Goal: Task Accomplishment & Management: Use online tool/utility

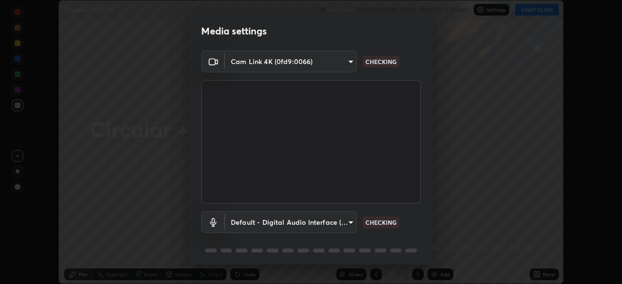
scroll to position [35, 0]
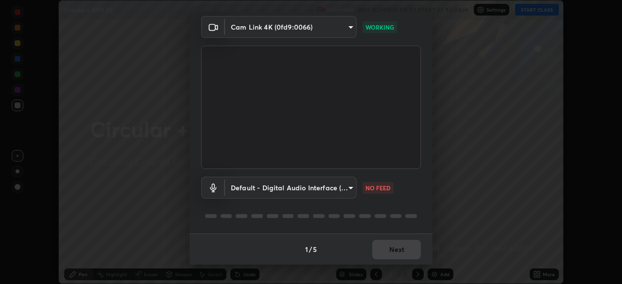
click at [295, 190] on body "Erase all Circular + WPE 02 Recording WAS SCHEDULED TO START AT 9:50 AM Setting…" at bounding box center [311, 142] width 622 height 284
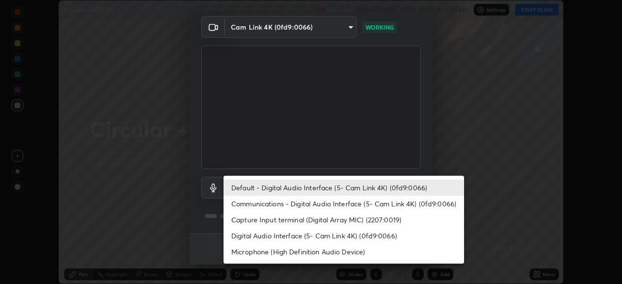
click at [283, 187] on li "Default - Digital Audio Interface (5- Cam Link 4K) (0fd9:0066)" at bounding box center [344, 188] width 241 height 16
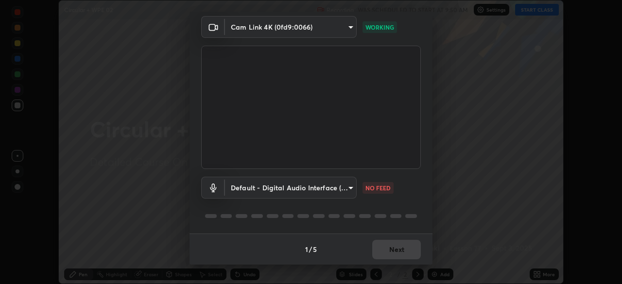
click at [342, 189] on body "Erase all Circular + WPE 02 Recording WAS SCHEDULED TO START AT 9:50 AM Setting…" at bounding box center [311, 142] width 622 height 284
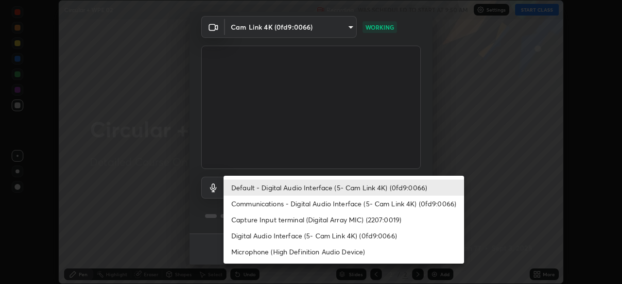
click at [294, 203] on li "Communications - Digital Audio Interface (5- Cam Link 4K) (0fd9:0066)" at bounding box center [344, 204] width 241 height 16
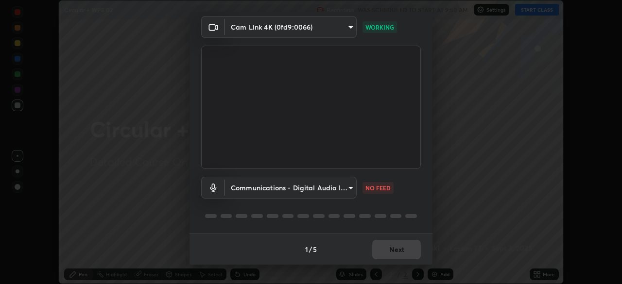
click at [287, 190] on body "Erase all Circular + WPE 02 Recording WAS SCHEDULED TO START AT 9:50 AM Setting…" at bounding box center [311, 142] width 622 height 284
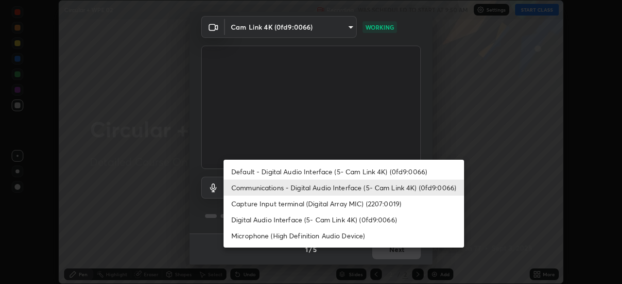
click at [263, 240] on li "Microphone (High Definition Audio Device)" at bounding box center [344, 236] width 241 height 16
type input "b9782e61b07600dab3216221d4db62a366c0bd1c48bebedcc4edb9b7cb250a2f"
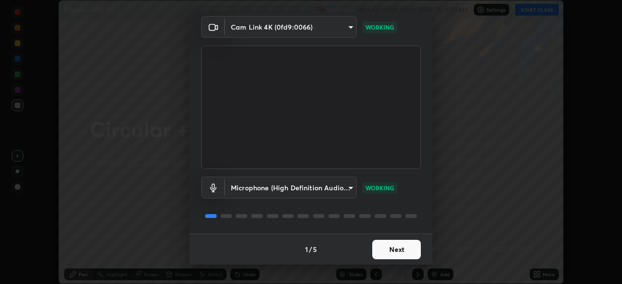
click at [379, 250] on button "Next" at bounding box center [396, 249] width 49 height 19
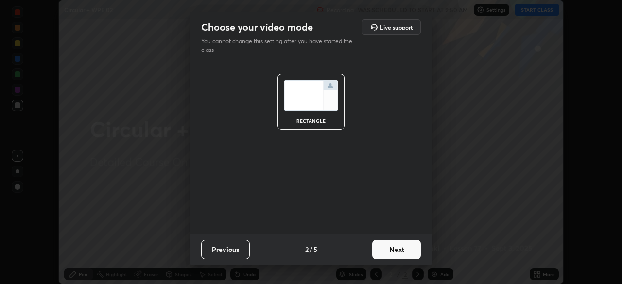
scroll to position [0, 0]
click at [383, 250] on button "Next" at bounding box center [396, 249] width 49 height 19
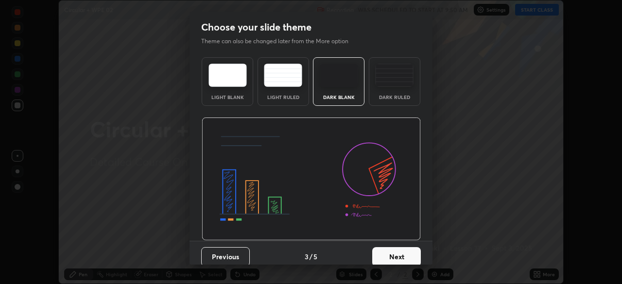
click at [380, 257] on button "Next" at bounding box center [396, 256] width 49 height 19
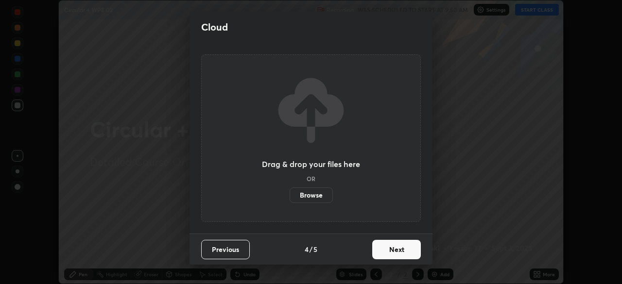
click at [381, 249] on button "Next" at bounding box center [396, 249] width 49 height 19
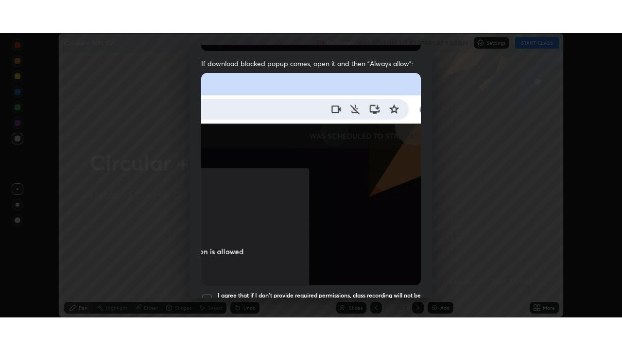
scroll to position [233, 0]
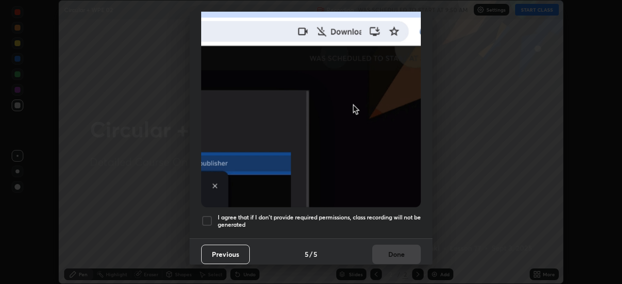
click at [266, 215] on h5 "I agree that if I don't provide required permissions, class recording will not …" at bounding box center [319, 221] width 203 height 15
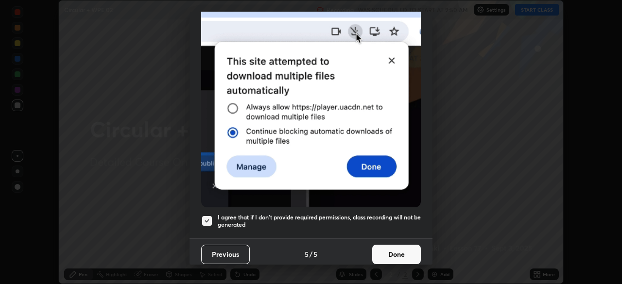
click at [385, 254] on button "Done" at bounding box center [396, 254] width 49 height 19
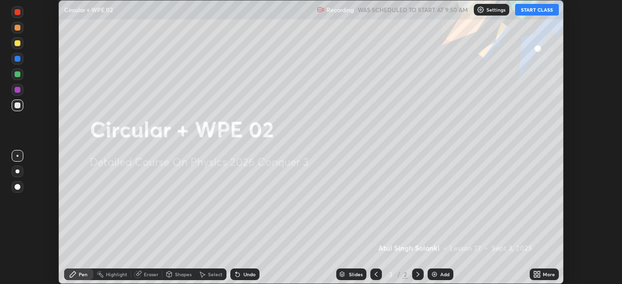
click at [536, 275] on icon at bounding box center [537, 275] width 8 height 8
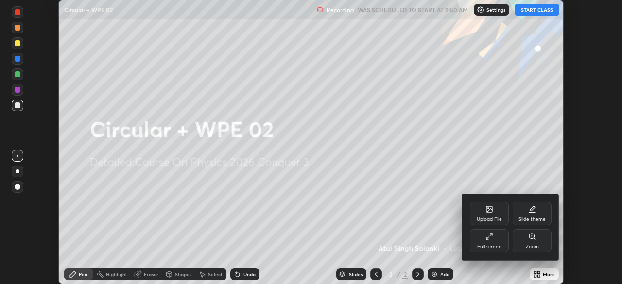
click at [486, 243] on div "Full screen" at bounding box center [489, 240] width 39 height 23
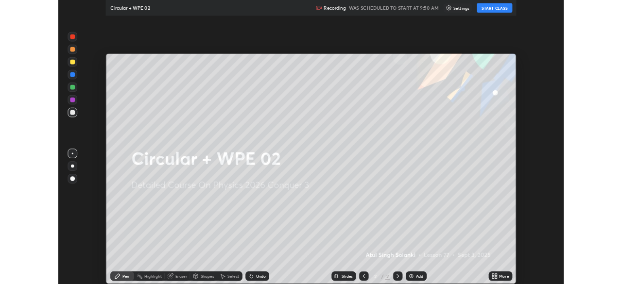
scroll to position [350, 622]
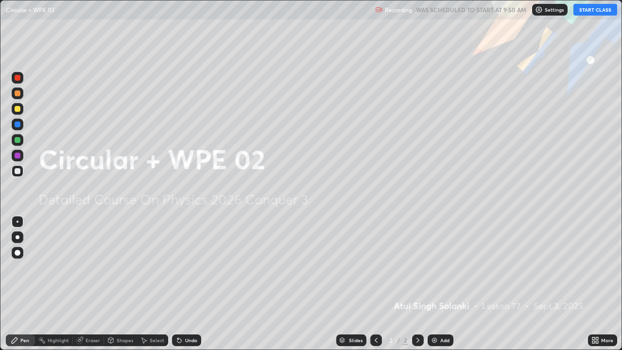
click at [440, 284] on div "Add" at bounding box center [444, 340] width 9 height 5
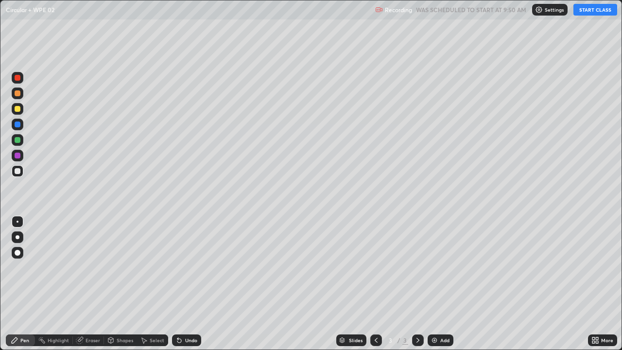
click at [584, 13] on button "START CLASS" at bounding box center [596, 10] width 44 height 12
click at [20, 253] on div at bounding box center [18, 253] width 6 height 6
click at [20, 80] on div at bounding box center [18, 78] width 12 height 12
click at [18, 140] on div at bounding box center [18, 140] width 6 height 6
click at [18, 95] on div at bounding box center [18, 93] width 6 height 6
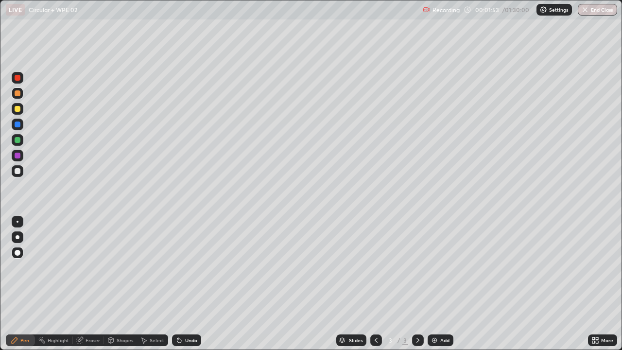
click at [18, 124] on div at bounding box center [18, 125] width 6 height 6
click at [18, 171] on div at bounding box center [18, 171] width 6 height 6
click at [19, 79] on div at bounding box center [18, 78] width 6 height 6
click at [18, 171] on div at bounding box center [18, 171] width 6 height 6
click at [19, 141] on div at bounding box center [18, 140] width 6 height 6
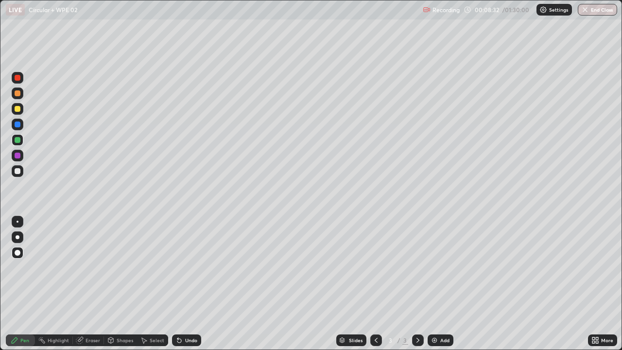
click at [441, 284] on div "Add" at bounding box center [444, 340] width 9 height 5
click at [21, 174] on div at bounding box center [18, 171] width 12 height 12
click at [17, 257] on div at bounding box center [18, 253] width 12 height 12
click at [20, 144] on div at bounding box center [18, 140] width 12 height 12
click at [19, 157] on div at bounding box center [18, 156] width 6 height 6
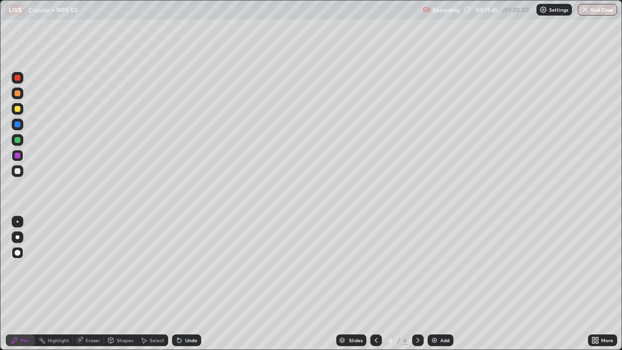
click at [18, 171] on div at bounding box center [18, 171] width 6 height 6
click at [439, 284] on div "Add" at bounding box center [441, 340] width 26 height 12
click at [18, 172] on div at bounding box center [18, 171] width 6 height 6
click at [87, 284] on div "Eraser" at bounding box center [93, 340] width 15 height 5
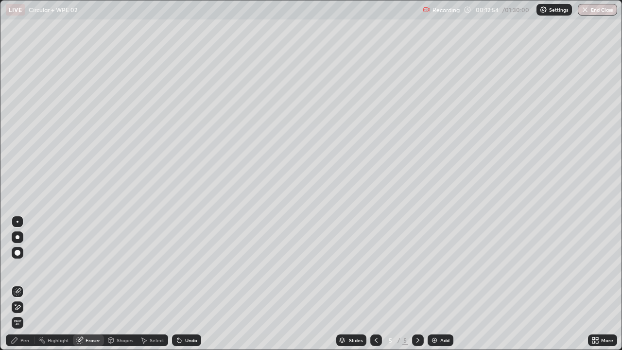
click at [19, 284] on div "Pen" at bounding box center [20, 340] width 29 height 12
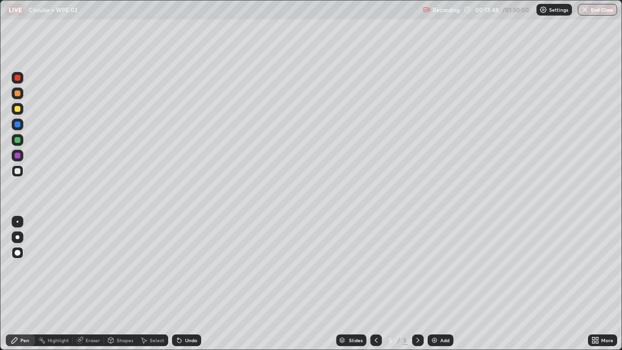
click at [21, 156] on div at bounding box center [18, 156] width 12 height 12
click at [438, 284] on div "Add" at bounding box center [441, 340] width 26 height 12
click at [22, 170] on div at bounding box center [18, 171] width 12 height 12
click at [19, 124] on div at bounding box center [18, 125] width 6 height 6
click at [18, 171] on div at bounding box center [18, 171] width 6 height 6
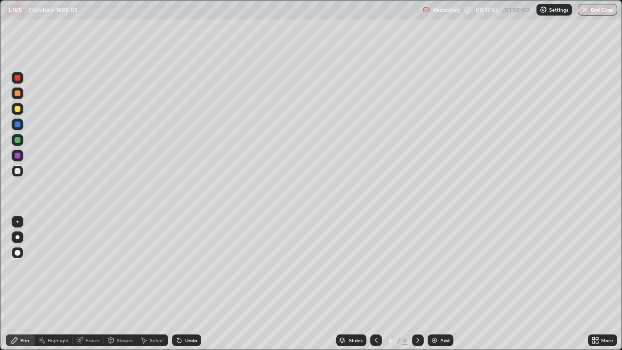
click at [18, 140] on div at bounding box center [18, 140] width 6 height 6
click at [18, 171] on div at bounding box center [18, 171] width 6 height 6
click at [18, 140] on div at bounding box center [18, 140] width 6 height 6
click at [91, 284] on div "Eraser" at bounding box center [93, 340] width 15 height 5
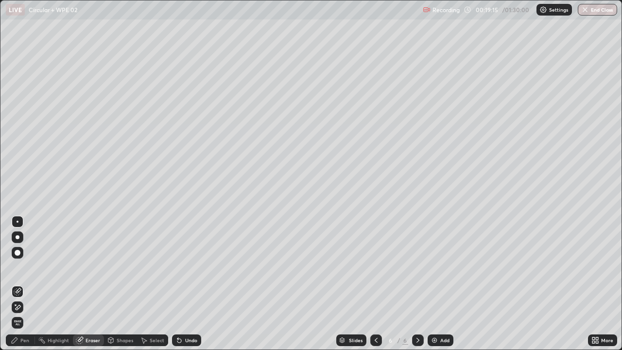
click at [25, 284] on div "Pen" at bounding box center [24, 340] width 9 height 5
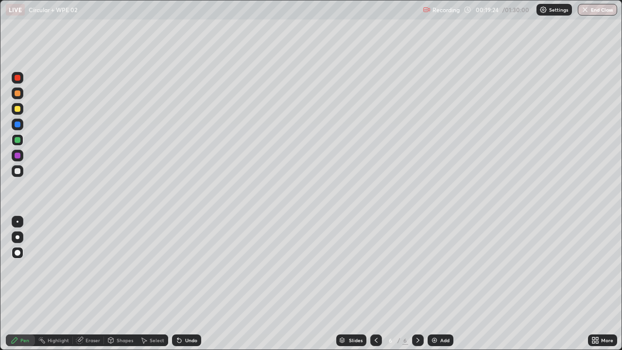
click at [21, 176] on div at bounding box center [18, 171] width 12 height 12
click at [20, 139] on div at bounding box center [18, 140] width 6 height 6
click at [18, 77] on div at bounding box center [18, 78] width 6 height 6
click at [18, 140] on div at bounding box center [18, 140] width 6 height 6
click at [437, 284] on img at bounding box center [435, 340] width 8 height 8
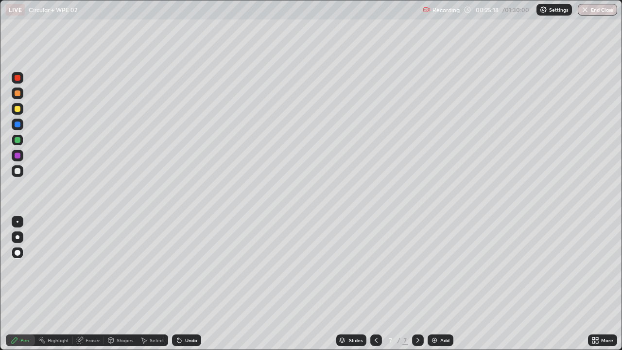
click at [18, 171] on div at bounding box center [18, 171] width 6 height 6
click at [91, 284] on div "Eraser" at bounding box center [93, 340] width 15 height 5
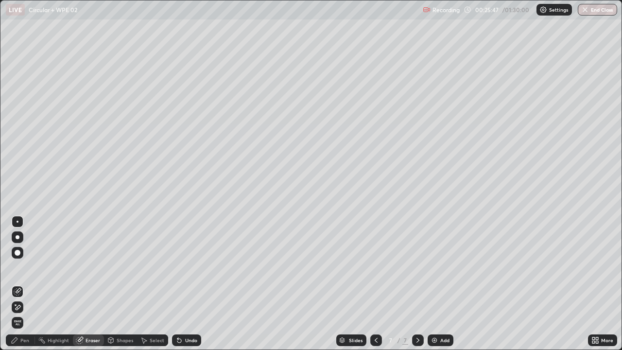
click at [26, 284] on div "Pen" at bounding box center [20, 340] width 29 height 12
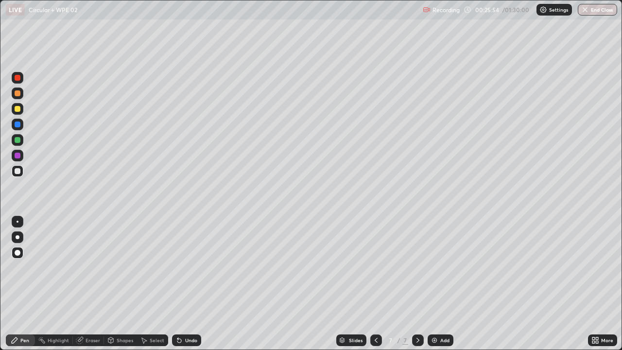
click at [21, 78] on div at bounding box center [18, 78] width 12 height 12
click at [17, 172] on div at bounding box center [18, 171] width 6 height 6
click at [19, 173] on div at bounding box center [18, 171] width 6 height 6
click at [22, 124] on div at bounding box center [18, 125] width 12 height 12
click at [19, 138] on div at bounding box center [18, 140] width 6 height 6
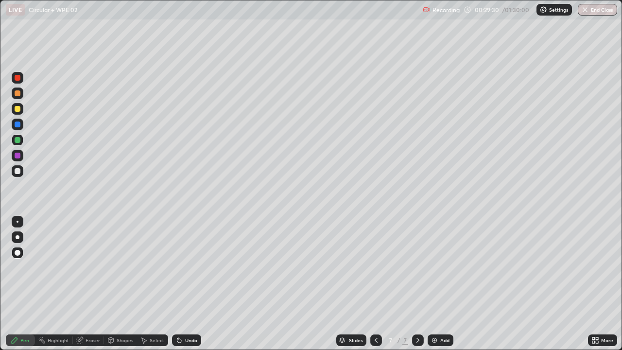
click at [19, 170] on div at bounding box center [18, 171] width 6 height 6
click at [19, 123] on div at bounding box center [18, 125] width 6 height 6
click at [19, 78] on div at bounding box center [18, 78] width 6 height 6
click at [93, 284] on div "Eraser" at bounding box center [93, 340] width 15 height 5
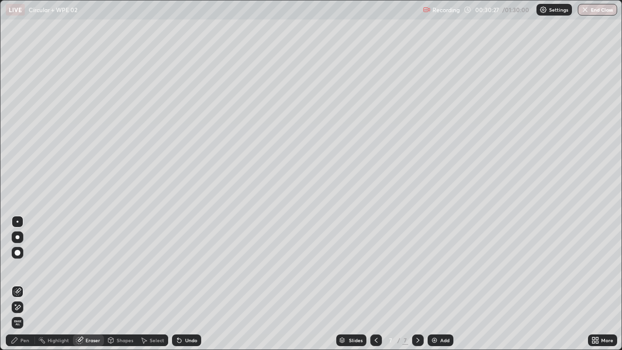
click at [29, 284] on div "Pen" at bounding box center [24, 340] width 9 height 5
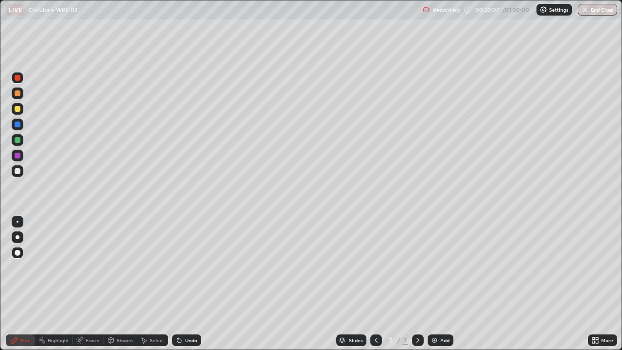
click at [436, 284] on img at bounding box center [435, 340] width 8 height 8
click at [18, 171] on div at bounding box center [18, 171] width 6 height 6
click at [19, 140] on div at bounding box center [18, 140] width 6 height 6
click at [18, 79] on div at bounding box center [18, 78] width 6 height 6
click at [18, 172] on div at bounding box center [18, 171] width 6 height 6
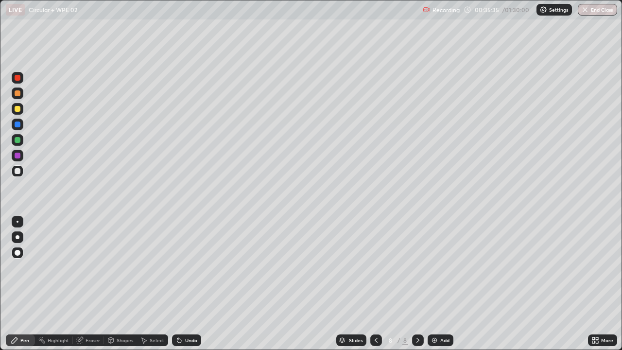
click at [22, 141] on div at bounding box center [18, 140] width 12 height 12
click at [20, 126] on div at bounding box center [18, 125] width 6 height 6
click at [20, 172] on div at bounding box center [18, 171] width 6 height 6
click at [18, 78] on div at bounding box center [18, 78] width 6 height 6
click at [19, 157] on div at bounding box center [18, 156] width 6 height 6
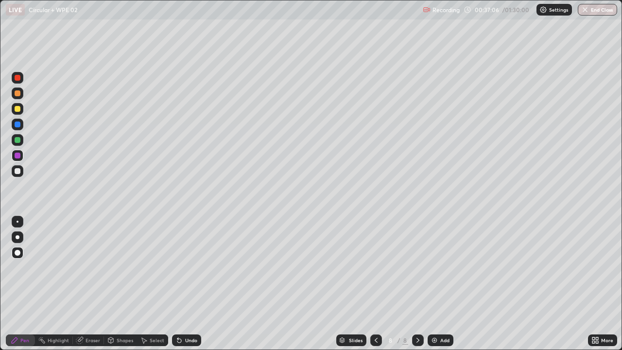
click at [20, 172] on div at bounding box center [18, 171] width 6 height 6
click at [434, 284] on img at bounding box center [435, 340] width 8 height 8
click at [18, 140] on div at bounding box center [18, 140] width 6 height 6
click at [21, 125] on div at bounding box center [18, 125] width 12 height 12
click at [21, 81] on div at bounding box center [18, 78] width 12 height 12
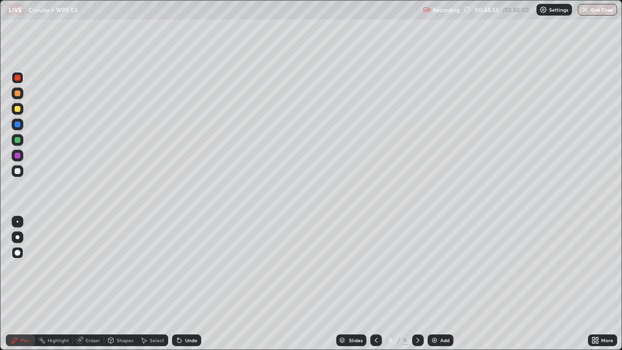
click at [18, 171] on div at bounding box center [18, 171] width 6 height 6
click at [443, 284] on div "Add" at bounding box center [444, 340] width 9 height 5
click at [93, 284] on div "Eraser" at bounding box center [93, 340] width 15 height 5
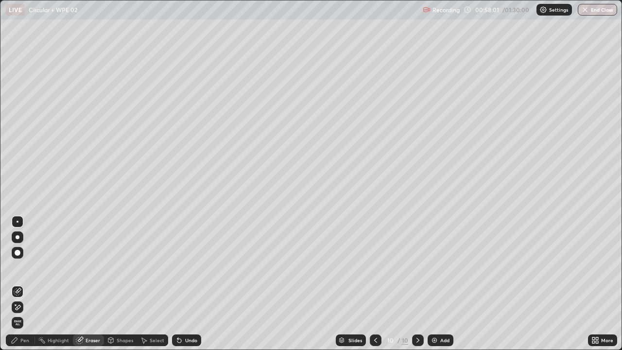
click at [21, 284] on div "Pen" at bounding box center [24, 340] width 9 height 5
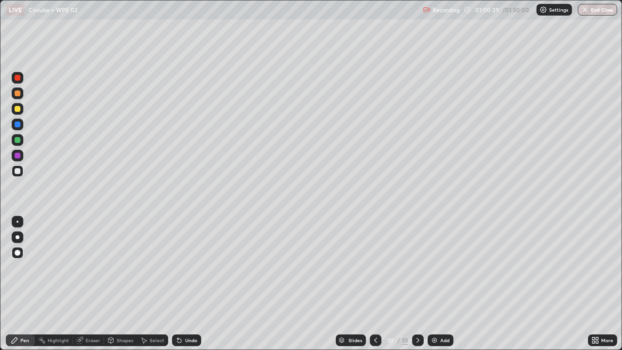
click at [20, 80] on div at bounding box center [18, 78] width 12 height 12
click at [22, 141] on div at bounding box center [18, 140] width 12 height 12
click at [19, 142] on div at bounding box center [18, 140] width 12 height 12
click at [19, 125] on div at bounding box center [18, 125] width 6 height 6
click at [19, 141] on div at bounding box center [18, 140] width 6 height 6
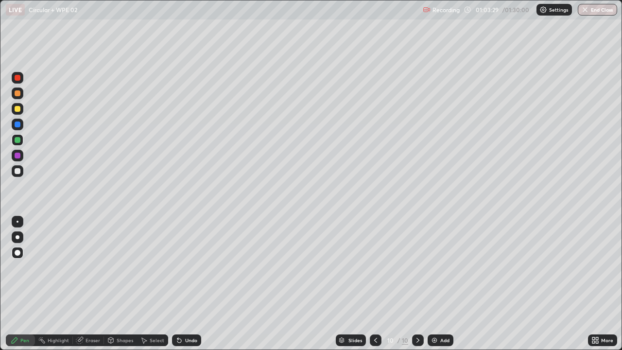
click at [19, 170] on div at bounding box center [18, 171] width 6 height 6
click at [20, 129] on div at bounding box center [18, 125] width 12 height 12
click at [18, 171] on div at bounding box center [18, 171] width 6 height 6
click at [22, 127] on div at bounding box center [18, 125] width 12 height 12
click at [18, 172] on div at bounding box center [18, 171] width 6 height 6
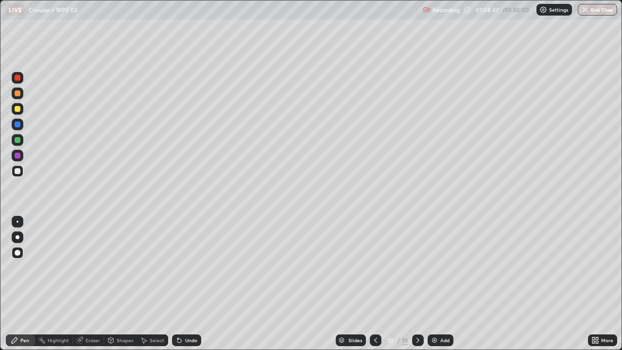
click at [442, 284] on div "Add" at bounding box center [444, 340] width 9 height 5
click at [93, 284] on div "Eraser" at bounding box center [93, 340] width 15 height 5
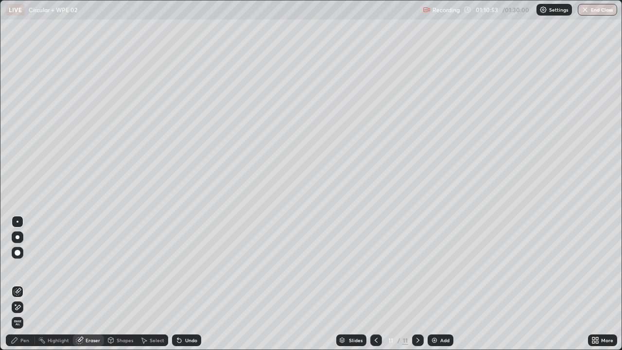
click at [26, 284] on div "Pen" at bounding box center [24, 340] width 9 height 5
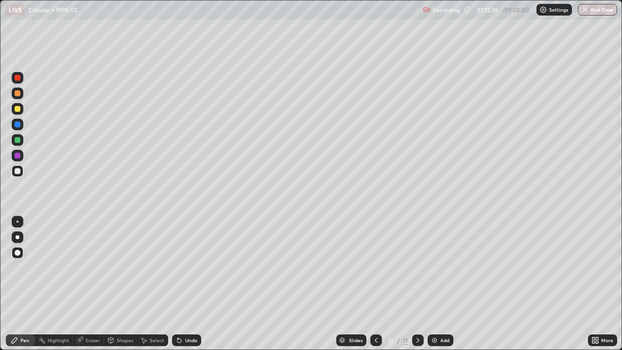
click at [94, 284] on div "Eraser" at bounding box center [93, 340] width 15 height 5
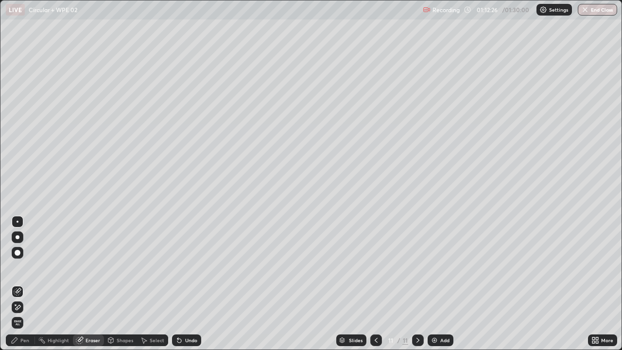
click at [22, 284] on div "Pen" at bounding box center [24, 340] width 9 height 5
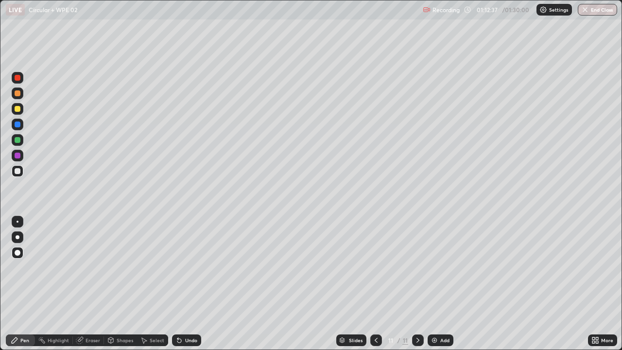
click at [88, 284] on div "Eraser" at bounding box center [93, 340] width 15 height 5
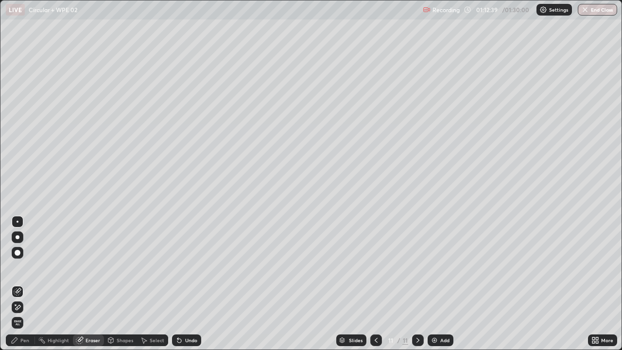
click at [23, 284] on div "Pen" at bounding box center [24, 340] width 9 height 5
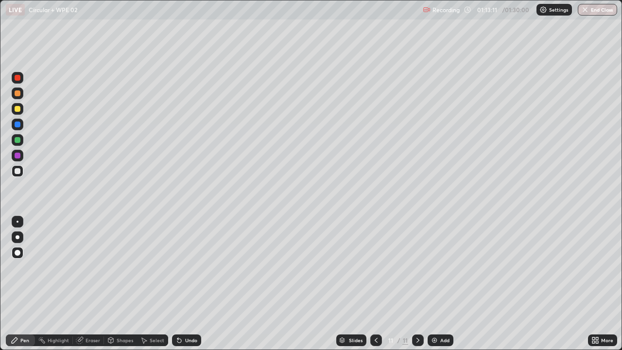
click at [437, 284] on img at bounding box center [435, 340] width 8 height 8
click at [92, 284] on div "Eraser" at bounding box center [93, 340] width 15 height 5
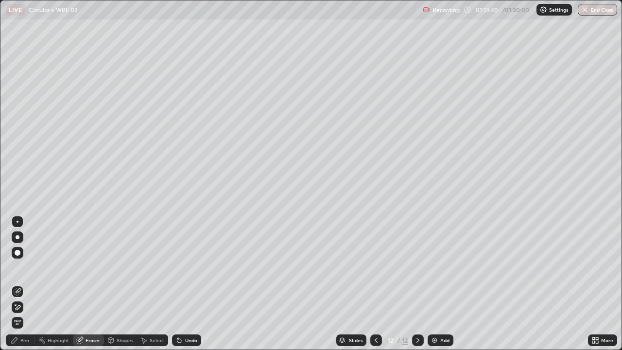
click at [24, 284] on div "Pen" at bounding box center [20, 340] width 29 height 12
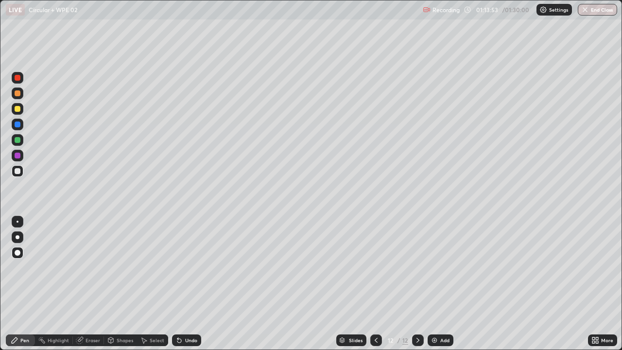
click at [18, 237] on div at bounding box center [18, 237] width 4 height 4
click at [21, 80] on div at bounding box center [18, 78] width 12 height 12
click at [21, 254] on div at bounding box center [18, 253] width 12 height 12
click at [89, 284] on div "Eraser" at bounding box center [93, 340] width 15 height 5
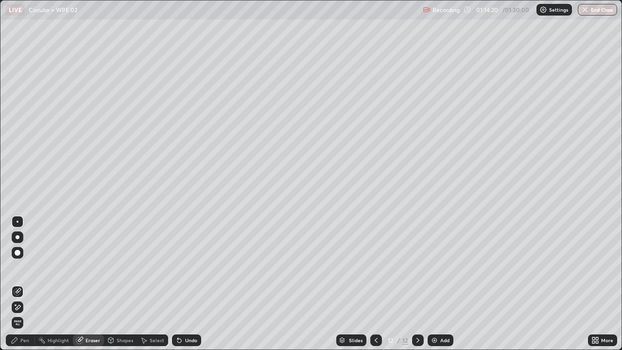
click at [25, 284] on div "Pen" at bounding box center [24, 340] width 9 height 5
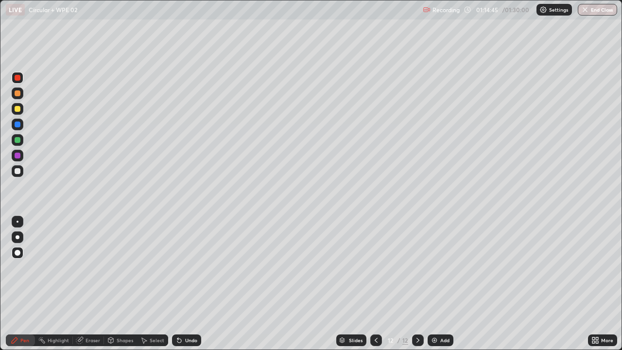
click at [21, 171] on div at bounding box center [18, 171] width 12 height 12
click at [21, 126] on div at bounding box center [18, 125] width 12 height 12
click at [440, 284] on div "Add" at bounding box center [444, 340] width 9 height 5
click at [19, 170] on div at bounding box center [18, 171] width 6 height 6
click at [22, 79] on div at bounding box center [18, 78] width 12 height 12
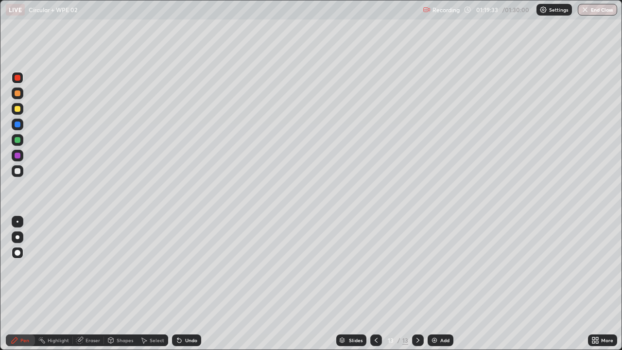
click at [19, 171] on div at bounding box center [18, 171] width 6 height 6
click at [19, 77] on div at bounding box center [18, 78] width 6 height 6
click at [20, 170] on div at bounding box center [18, 171] width 6 height 6
click at [18, 78] on div at bounding box center [18, 78] width 6 height 6
click at [18, 171] on div at bounding box center [18, 171] width 6 height 6
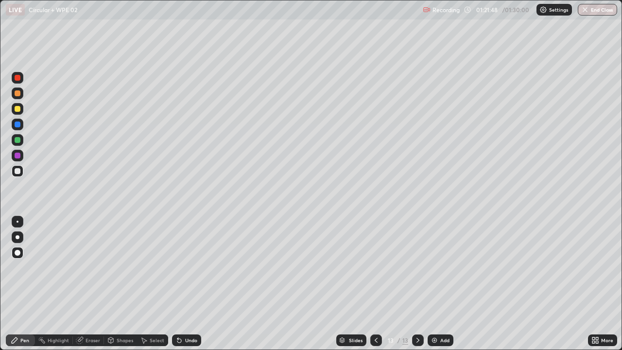
click at [443, 284] on div "Add" at bounding box center [444, 340] width 9 height 5
click at [19, 80] on div at bounding box center [18, 78] width 6 height 6
click at [187, 284] on div "Undo" at bounding box center [191, 340] width 12 height 5
click at [188, 284] on div "Undo" at bounding box center [191, 340] width 12 height 5
click at [19, 172] on div at bounding box center [18, 171] width 6 height 6
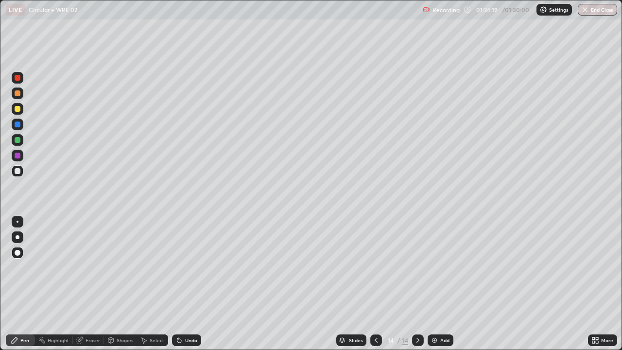
click at [19, 77] on div at bounding box center [18, 78] width 6 height 6
click at [21, 141] on div at bounding box center [18, 140] width 12 height 12
click at [375, 284] on icon at bounding box center [376, 340] width 8 height 8
click at [374, 284] on icon at bounding box center [376, 340] width 8 height 8
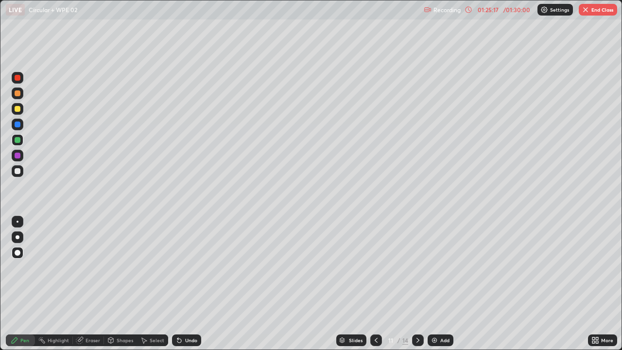
click at [417, 284] on div at bounding box center [418, 340] width 12 height 12
click at [418, 284] on icon at bounding box center [418, 340] width 3 height 5
click at [416, 284] on icon at bounding box center [418, 340] width 8 height 8
click at [18, 171] on div at bounding box center [18, 171] width 6 height 6
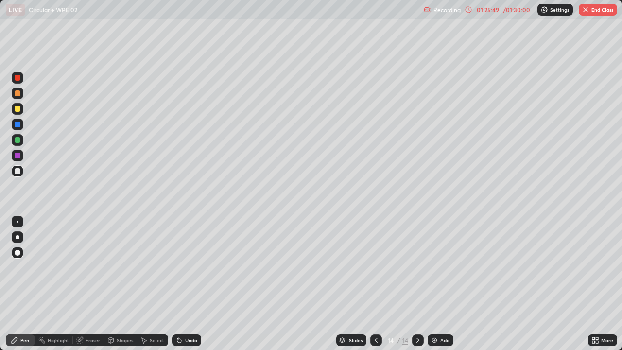
click at [18, 81] on div at bounding box center [18, 78] width 12 height 12
click at [375, 284] on icon at bounding box center [376, 340] width 8 height 8
click at [375, 284] on icon at bounding box center [376, 340] width 3 height 5
click at [18, 169] on div at bounding box center [18, 171] width 6 height 6
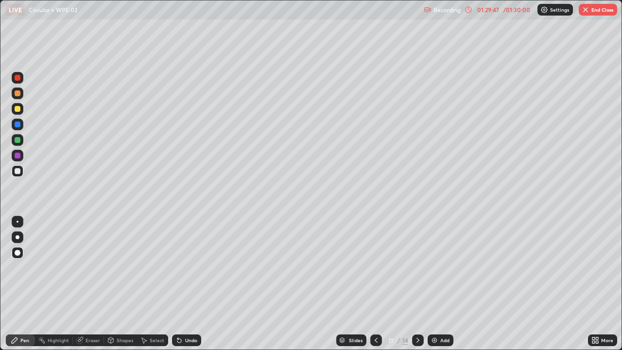
click at [417, 284] on icon at bounding box center [418, 340] width 8 height 8
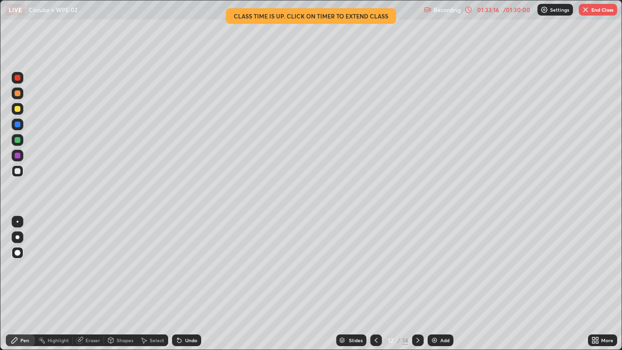
click at [417, 284] on icon at bounding box center [418, 340] width 8 height 8
click at [371, 284] on div at bounding box center [376, 340] width 12 height 12
click at [375, 284] on div at bounding box center [376, 340] width 12 height 12
click at [418, 284] on icon at bounding box center [418, 340] width 8 height 8
click at [592, 12] on button "End Class" at bounding box center [598, 10] width 38 height 12
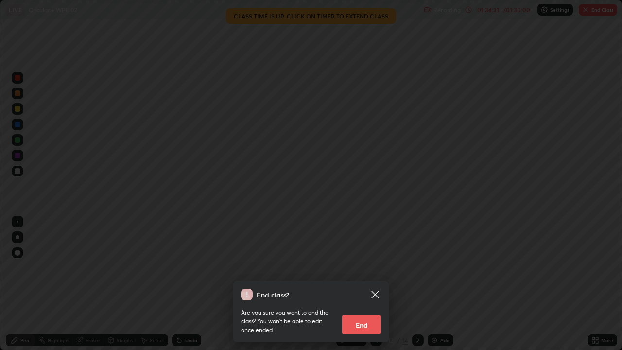
click at [357, 284] on button "End" at bounding box center [361, 324] width 39 height 19
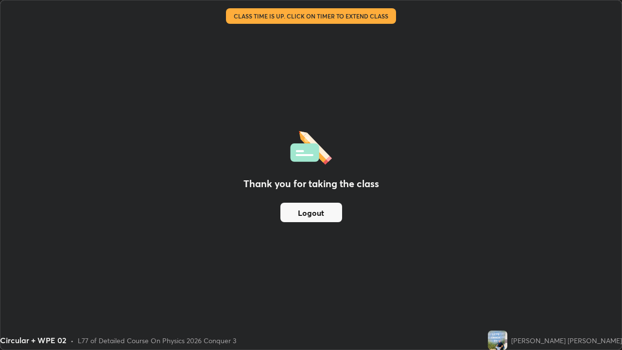
click at [317, 212] on button "Logout" at bounding box center [312, 212] width 62 height 19
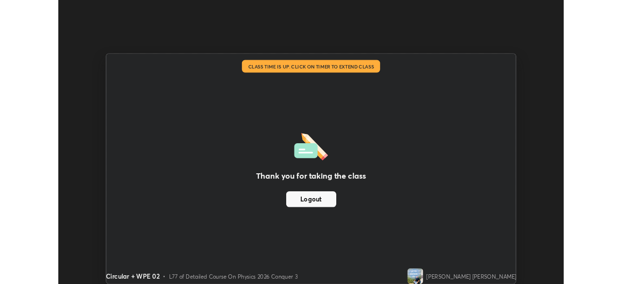
scroll to position [48332, 47994]
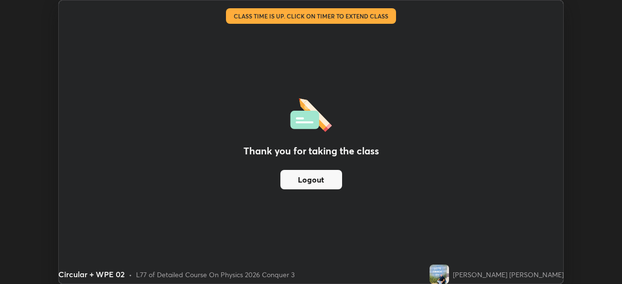
click at [512, 112] on div "Thank you for taking the class Logout" at bounding box center [311, 141] width 505 height 283
click at [449, 271] on img at bounding box center [439, 274] width 19 height 19
click at [434, 108] on div "Thank you for taking the class Logout" at bounding box center [311, 141] width 505 height 283
click at [323, 177] on button "Logout" at bounding box center [312, 179] width 62 height 19
click at [291, 219] on div "Thank you for taking the class Logout" at bounding box center [311, 141] width 505 height 283
